Goal: Transaction & Acquisition: Purchase product/service

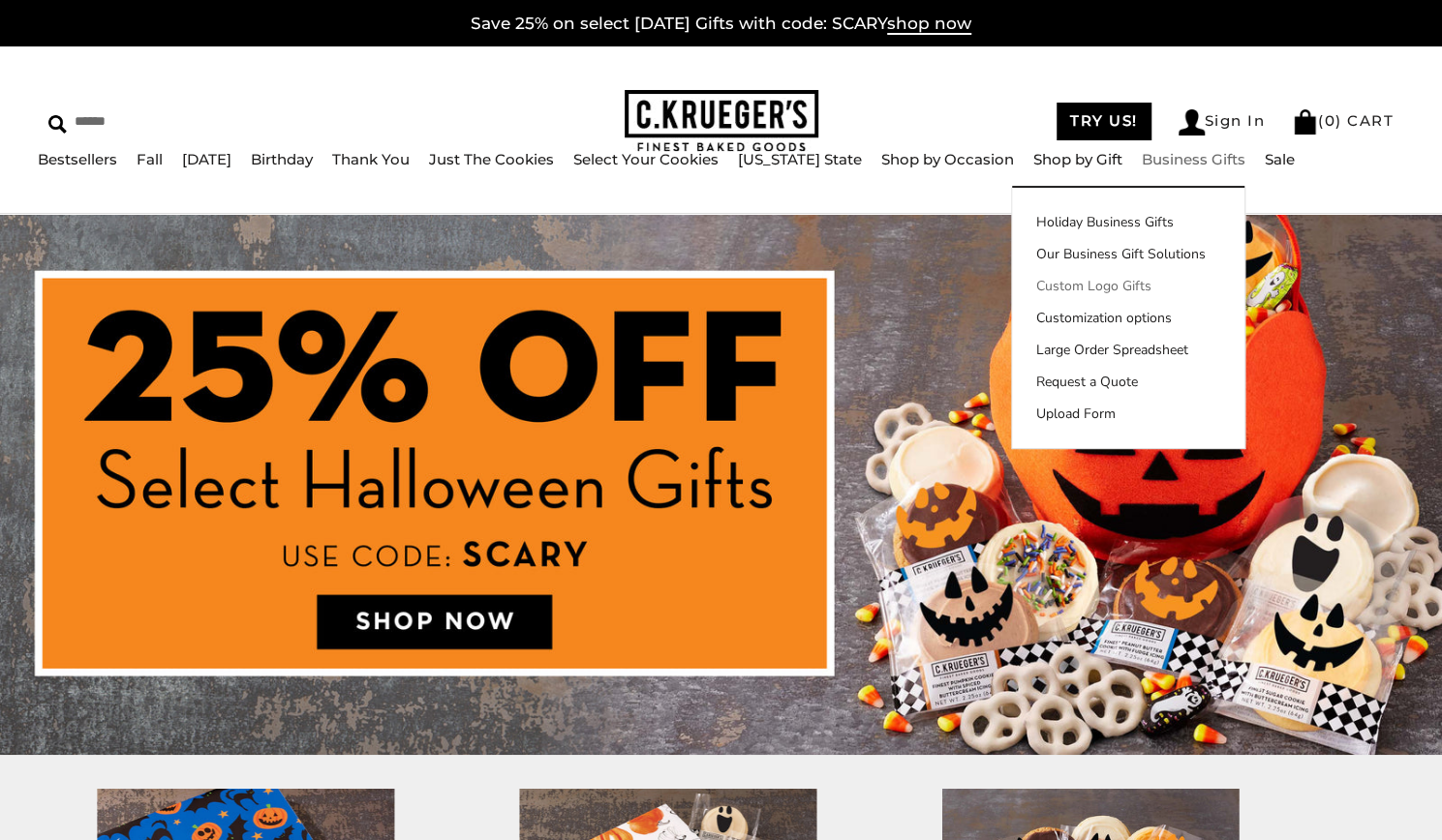
click at [1074, 288] on link "Custom Logo Gifts" at bounding box center [1127, 286] width 232 height 21
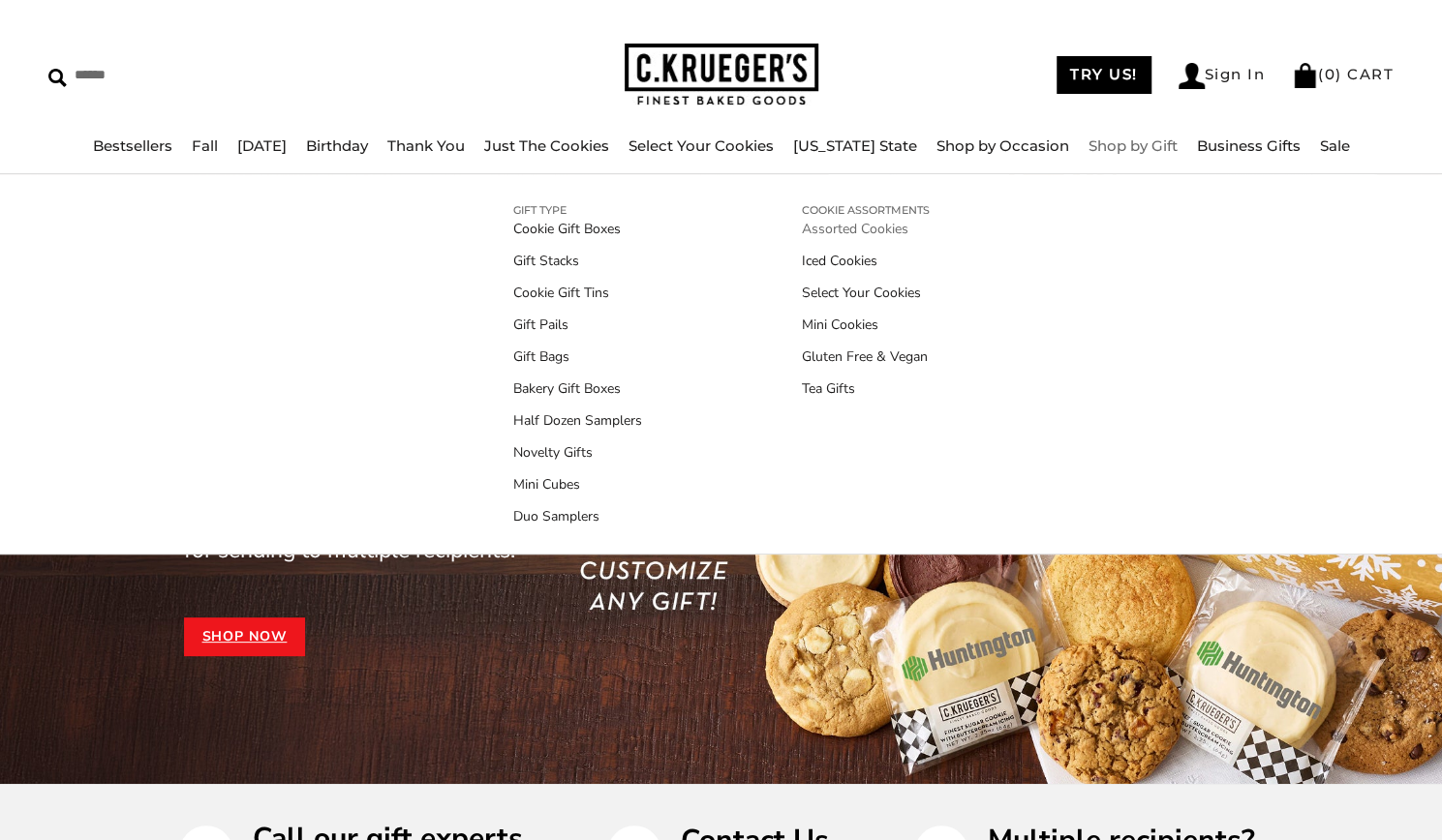
click at [832, 227] on link "Assorted Cookies" at bounding box center [865, 229] width 128 height 21
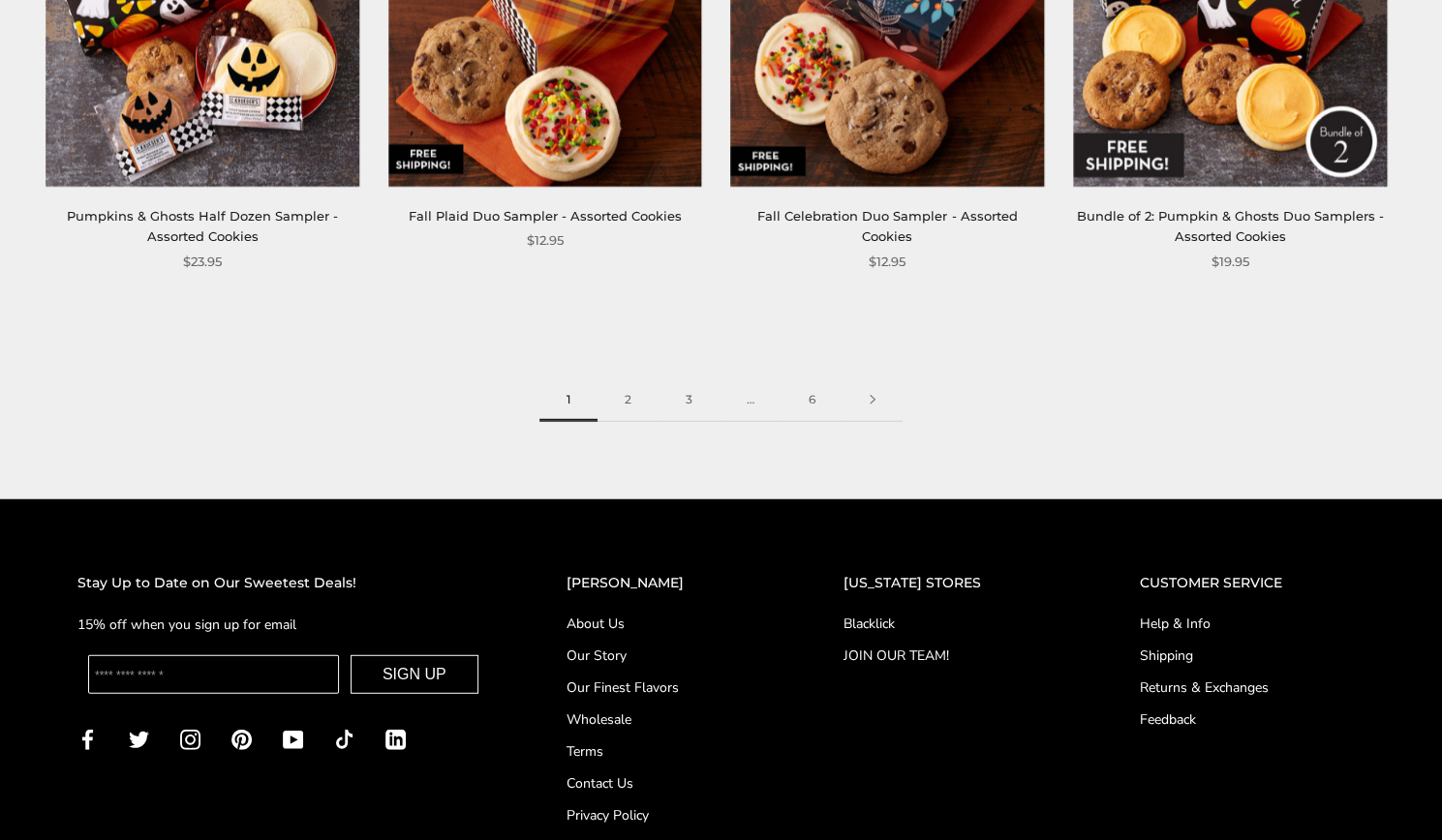
scroll to position [2788, 0]
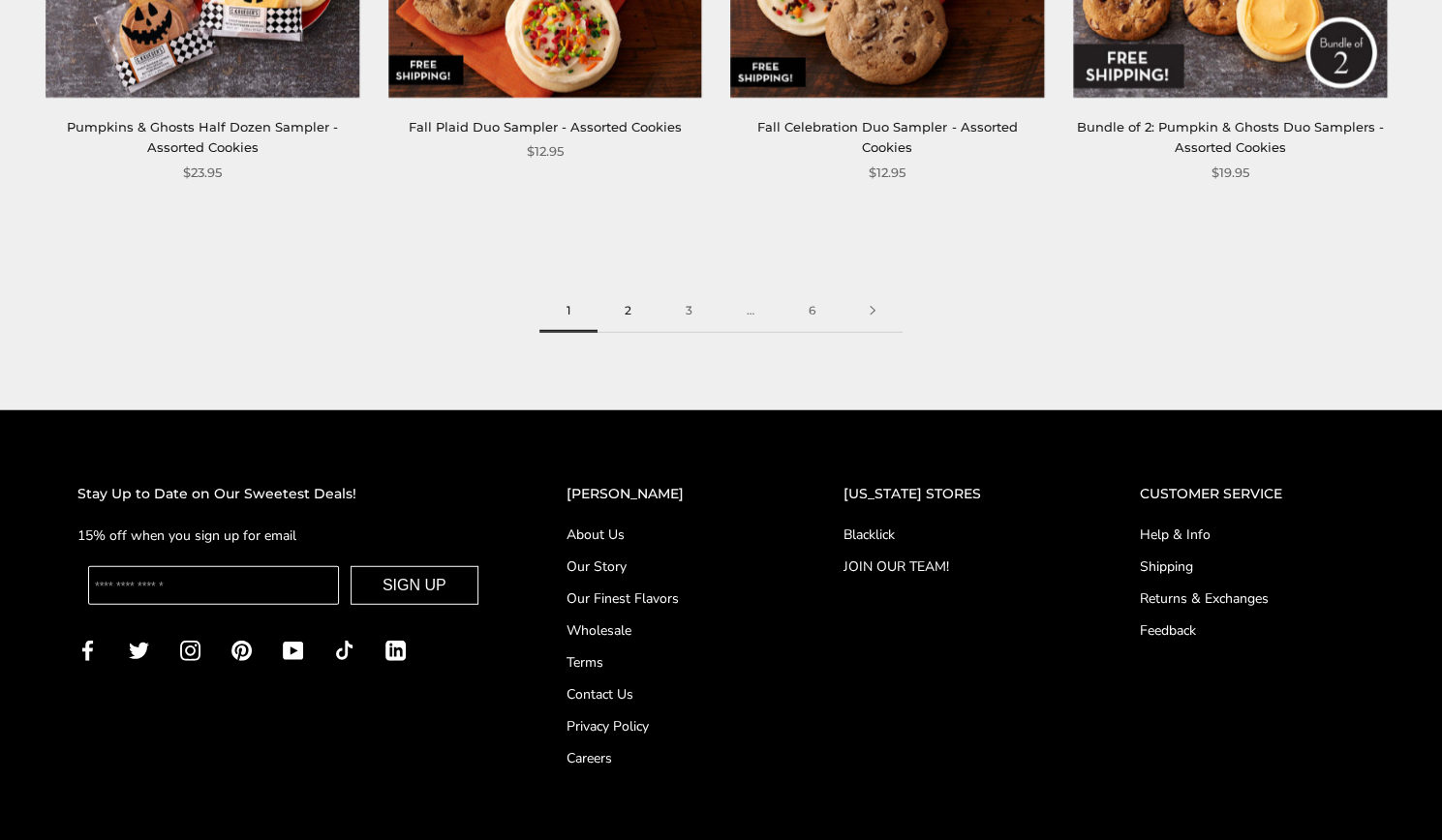
click at [628, 322] on link "2" at bounding box center [628, 311] width 61 height 44
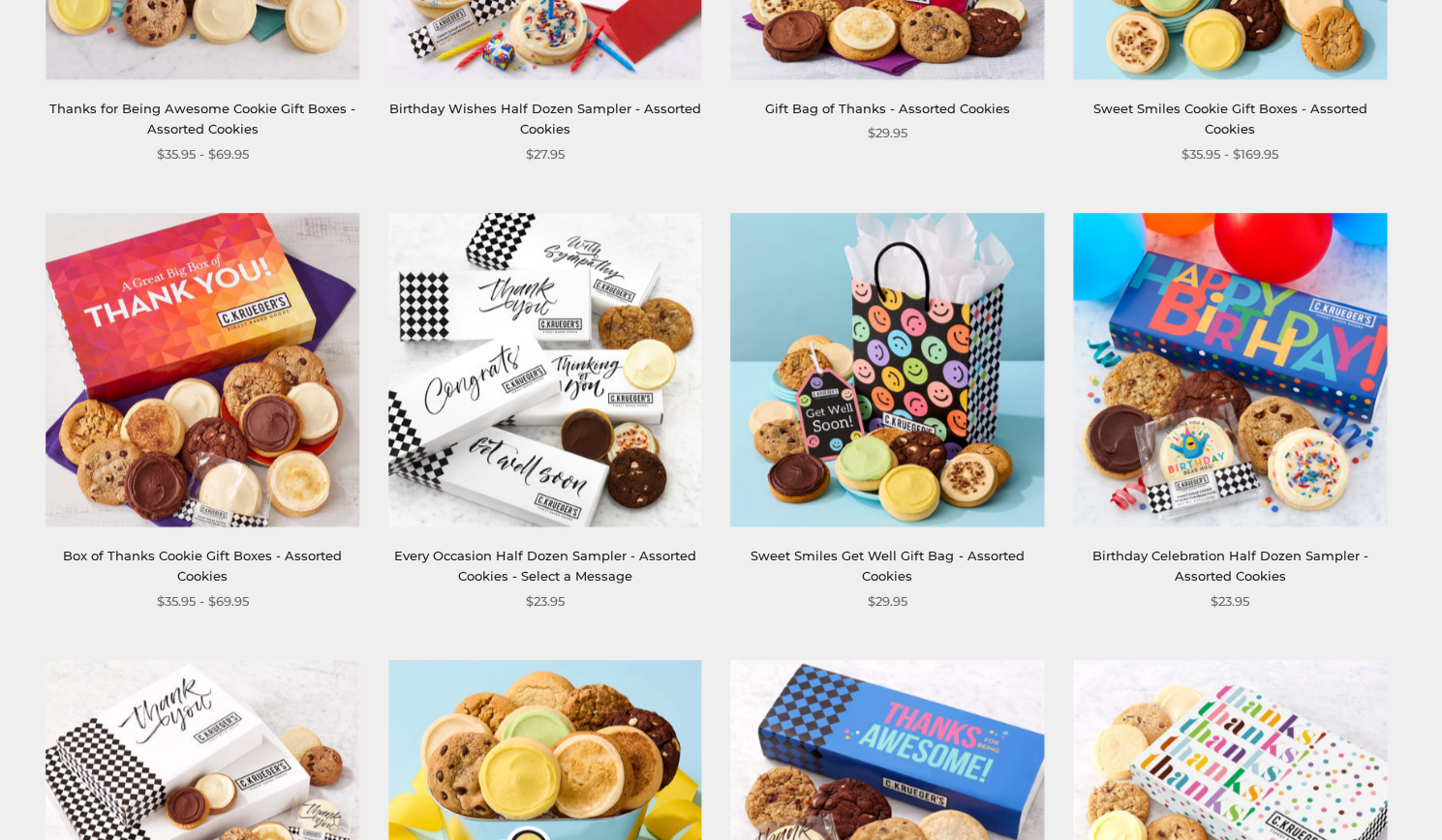
scroll to position [1162, 0]
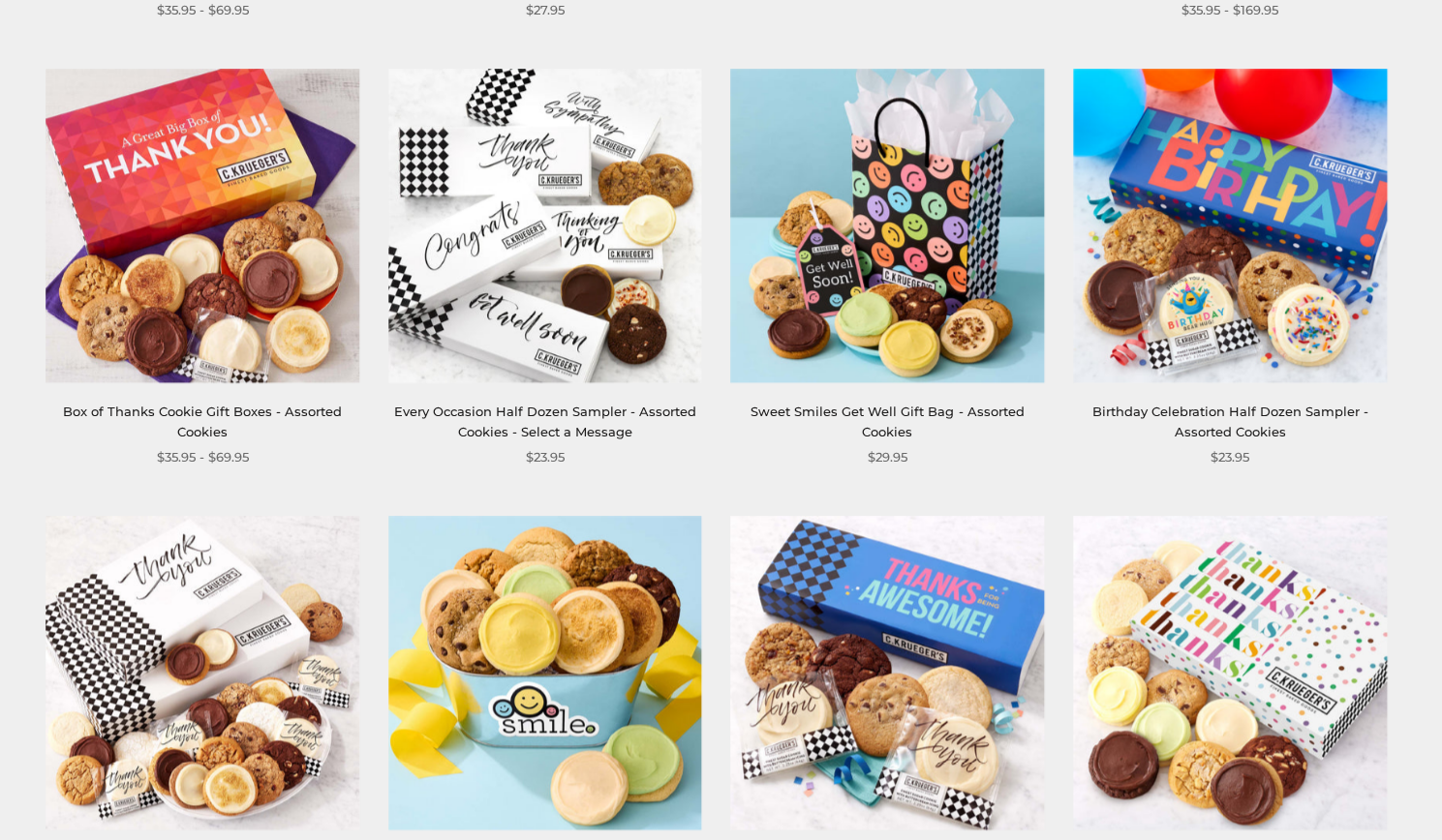
click at [560, 243] on img at bounding box center [545, 225] width 313 height 313
